Goal: Task Accomplishment & Management: Manage account settings

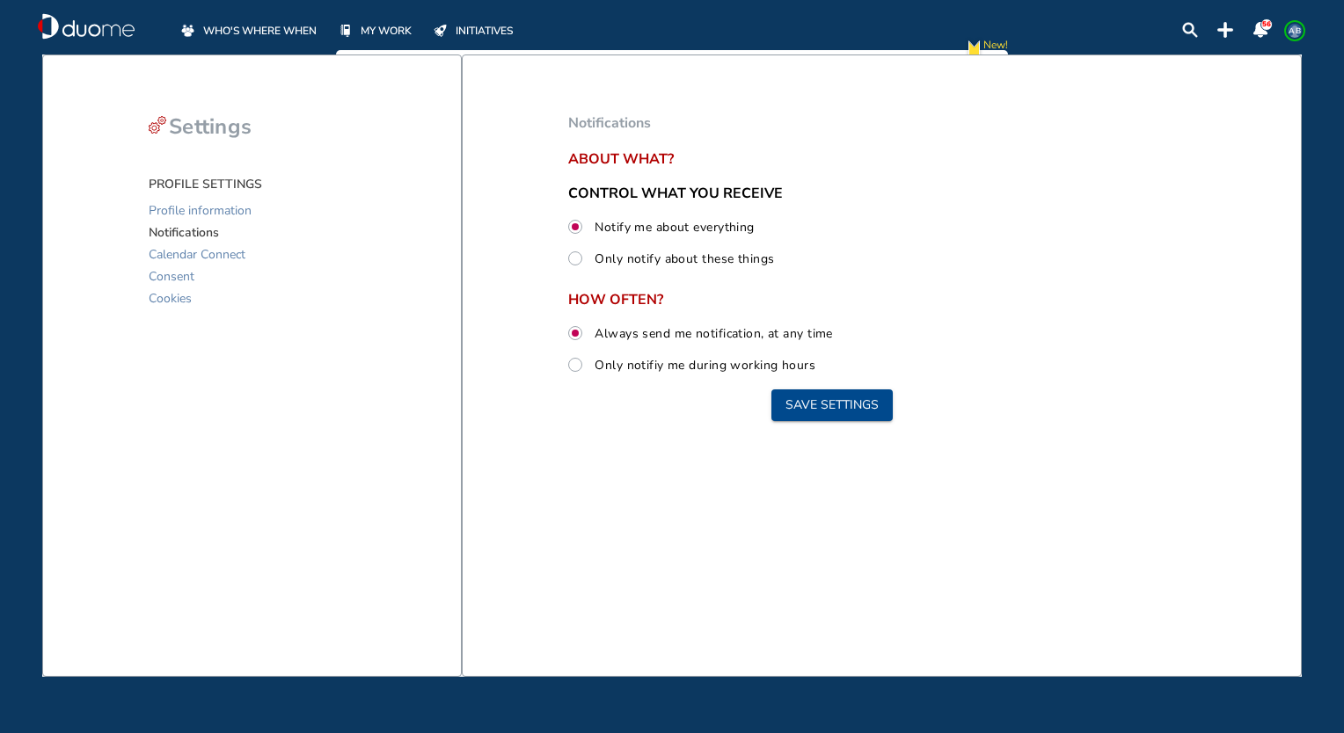
click at [251, 22] on span "WHO'S WHERE WHEN" at bounding box center [259, 31] width 113 height 18
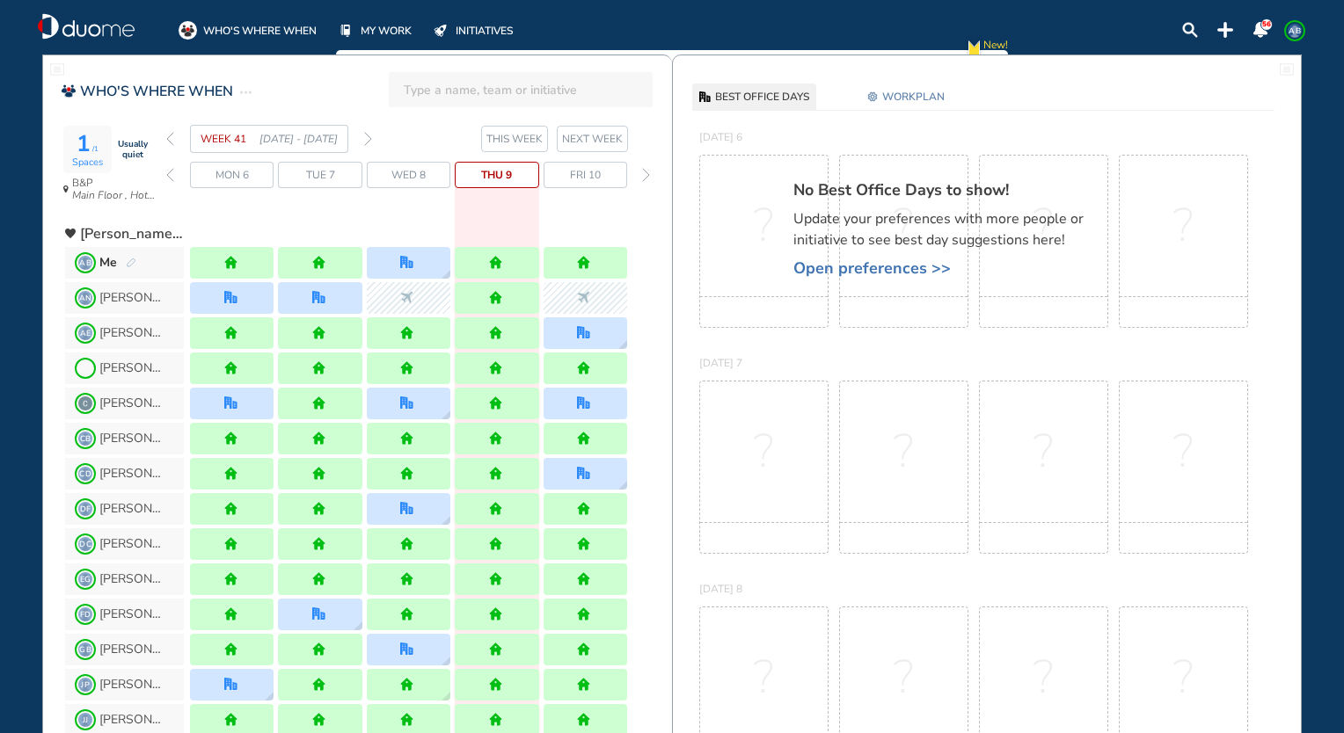
drag, startPoint x: 251, startPoint y: 21, endPoint x: 583, endPoint y: 57, distance: 333.4
click at [406, 260] on img "office" at bounding box center [406, 262] width 13 height 13
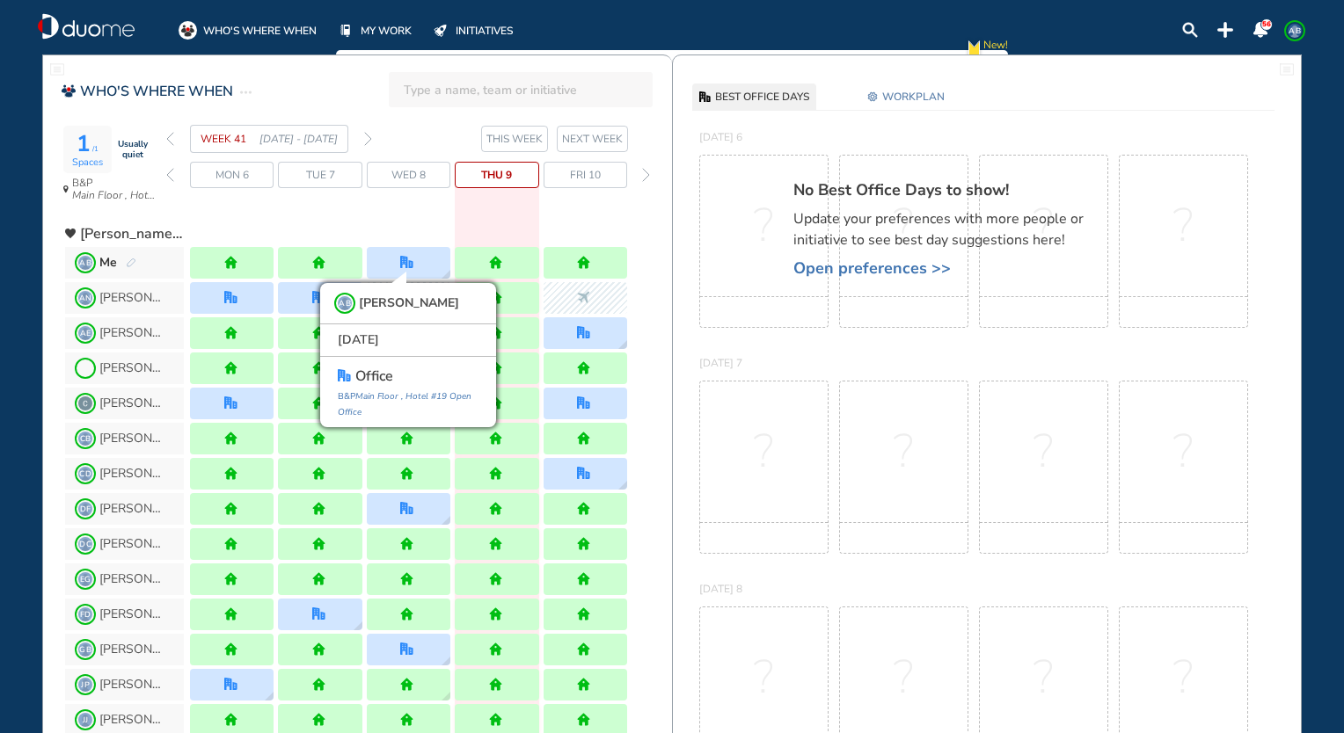
click at [875, 93] on img "settings-cog-6184ad" at bounding box center [872, 96] width 11 height 11
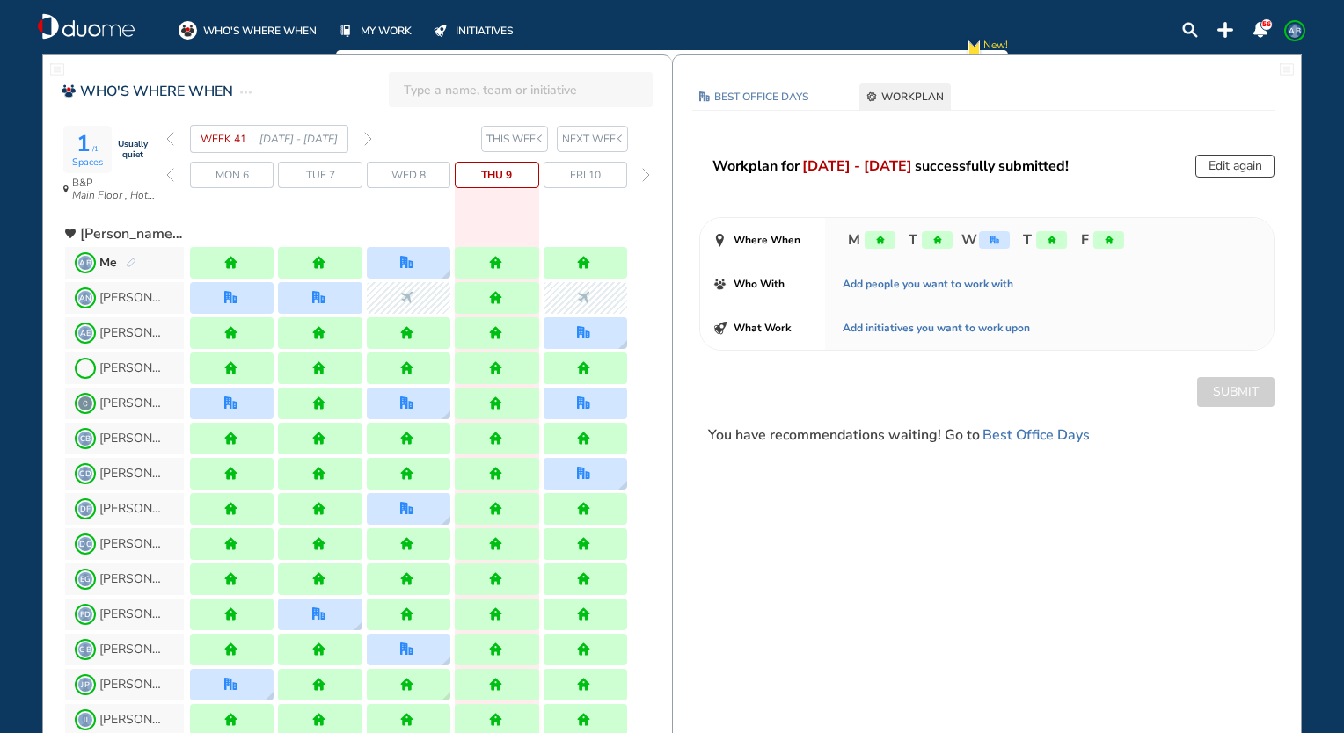
click at [1221, 157] on button "Edit again" at bounding box center [1234, 166] width 79 height 23
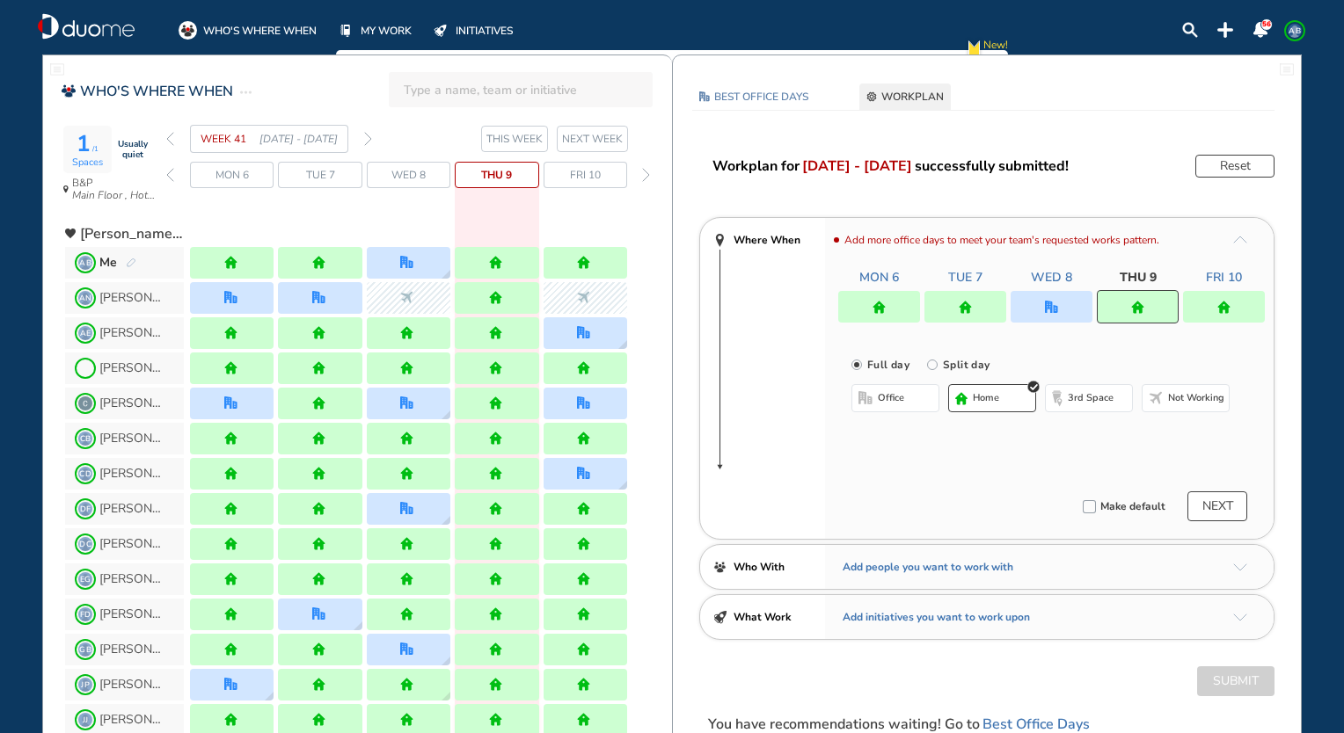
click at [1047, 296] on div at bounding box center [1051, 307] width 426 height 32
click at [1071, 309] on div at bounding box center [1051, 307] width 426 height 32
click at [975, 303] on div at bounding box center [1051, 307] width 426 height 32
click at [1205, 307] on div at bounding box center [1224, 307] width 82 height 32
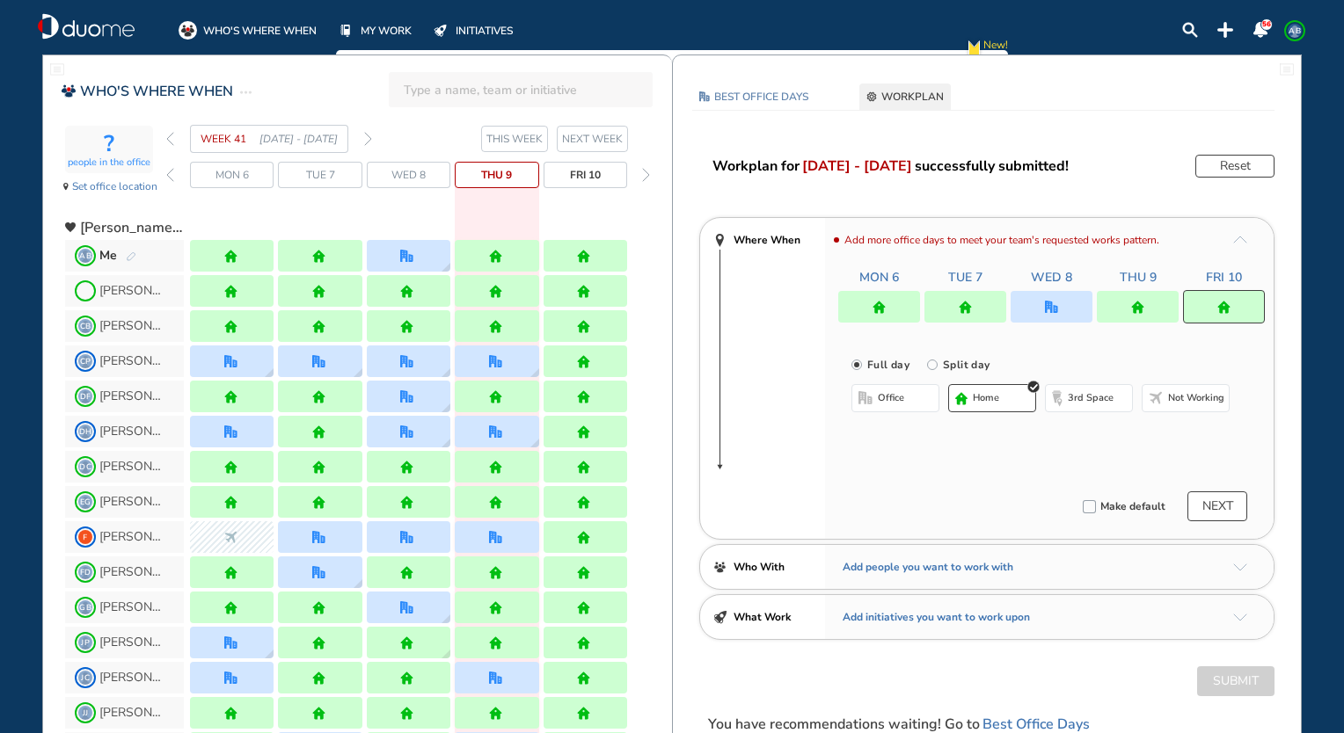
click at [1113, 305] on div at bounding box center [1137, 307] width 82 height 32
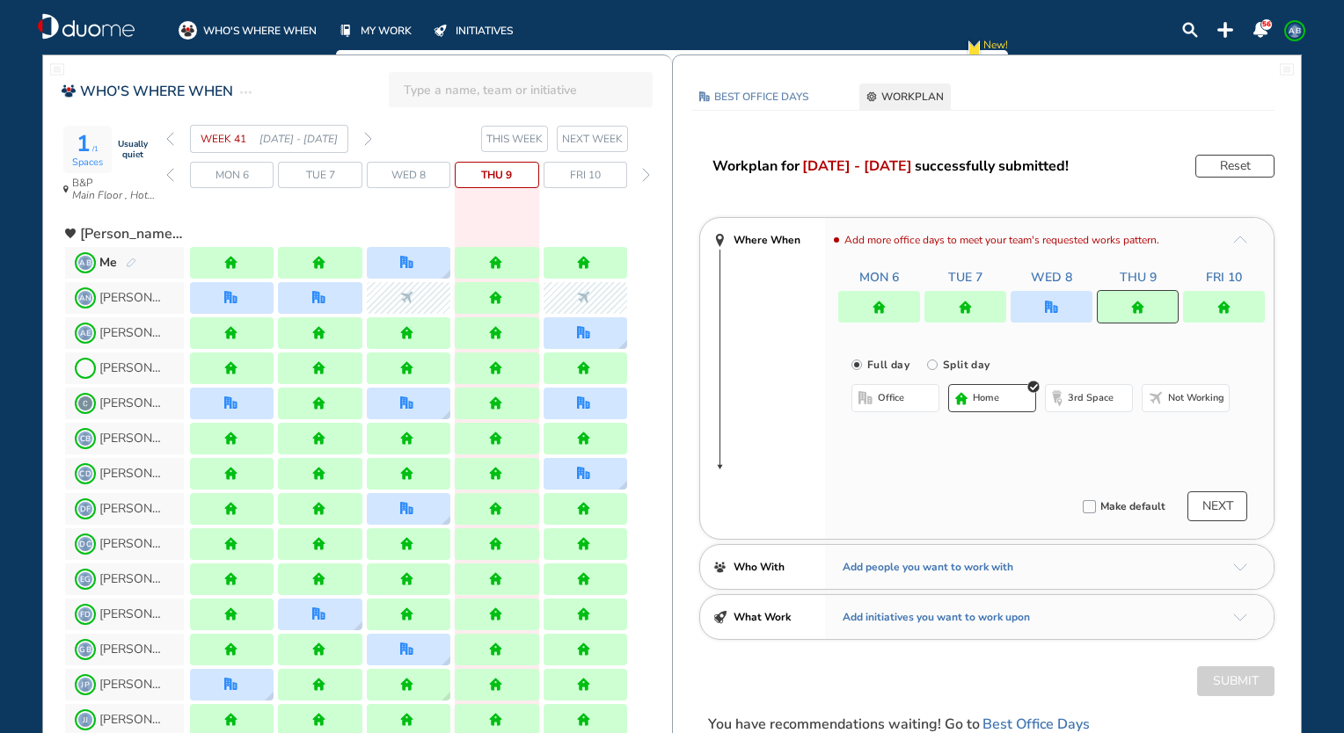
click at [1080, 303] on div at bounding box center [1051, 307] width 426 height 32
